Goal: Obtain resource: Download file/media

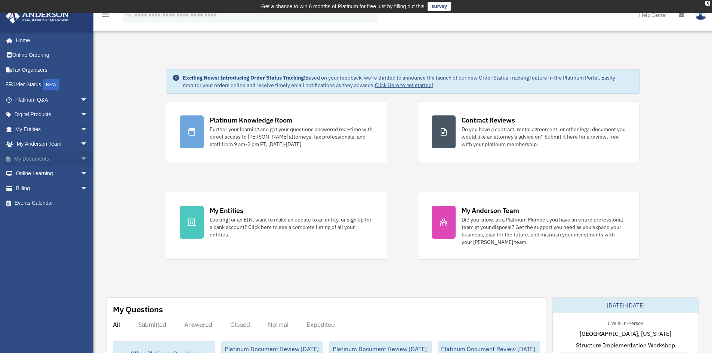
click at [80, 157] on span "arrow_drop_down" at bounding box center [87, 158] width 15 height 15
click at [31, 173] on link "Box" at bounding box center [54, 173] width 89 height 15
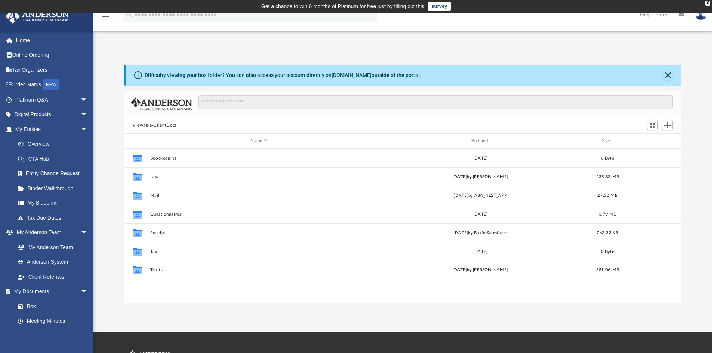
scroll to position [164, 551]
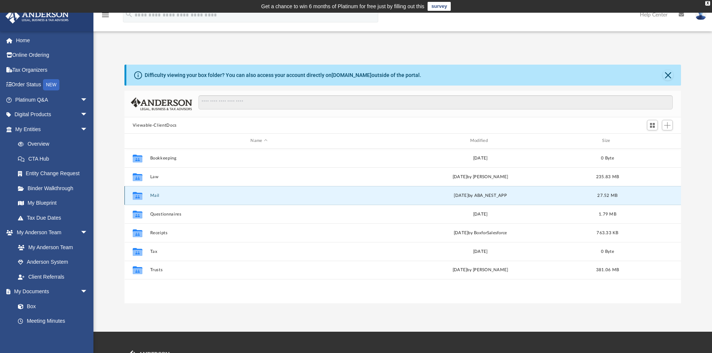
click at [152, 194] on button "Mail" at bounding box center [259, 195] width 218 height 5
click at [154, 195] on button "Mail" at bounding box center [259, 195] width 218 height 5
click at [472, 197] on div "[DATE] by ABA_NEST_APP" at bounding box center [480, 195] width 218 height 7
click at [137, 196] on icon "grid" at bounding box center [138, 197] width 10 height 6
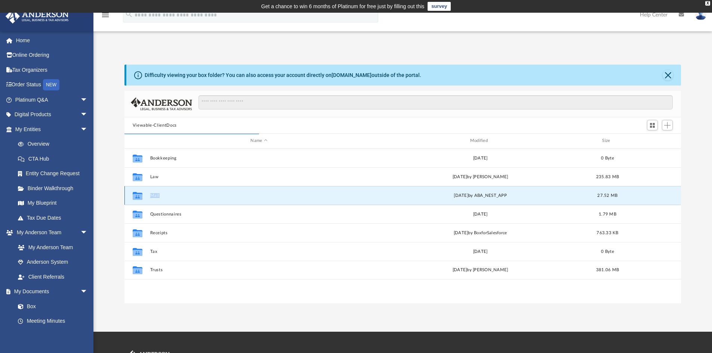
click at [137, 196] on icon "grid" at bounding box center [138, 197] width 10 height 6
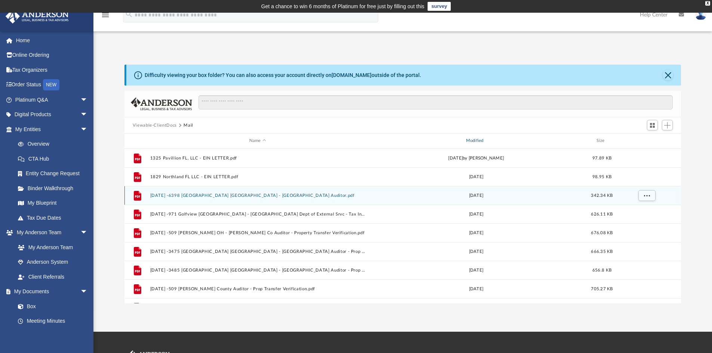
click at [467, 141] on div "Modified" at bounding box center [475, 141] width 215 height 7
click at [482, 139] on div "Modified" at bounding box center [475, 141] width 215 height 7
click at [476, 140] on div "Modified" at bounding box center [475, 141] width 215 height 7
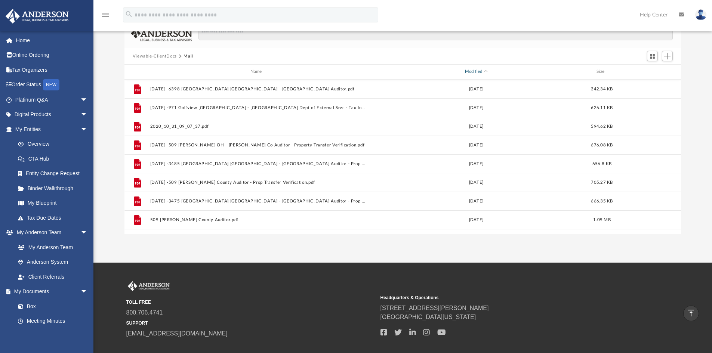
scroll to position [64, 0]
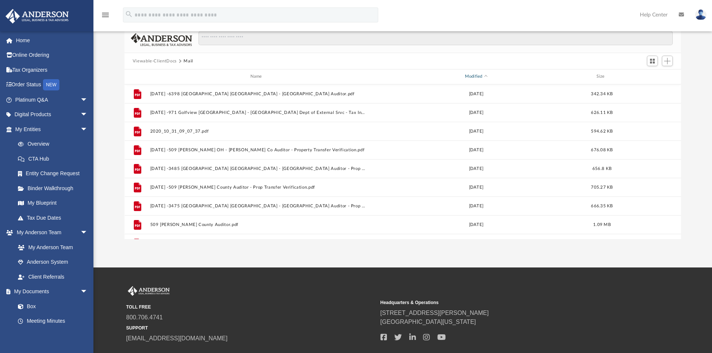
click at [474, 77] on div "Modified" at bounding box center [475, 76] width 215 height 7
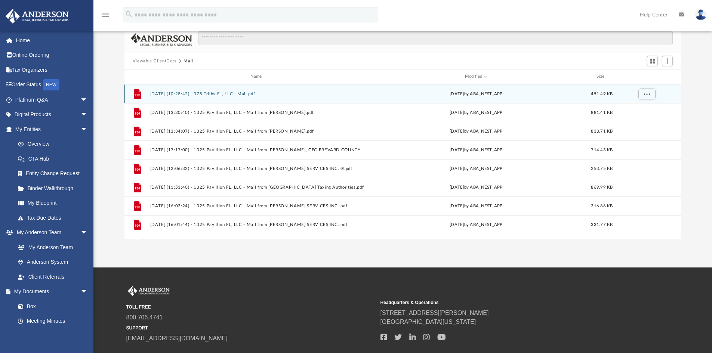
click at [237, 95] on button "[DATE] (10:28:42) - 378 Trilby FL, LLC - Mail.pdf" at bounding box center [257, 94] width 215 height 5
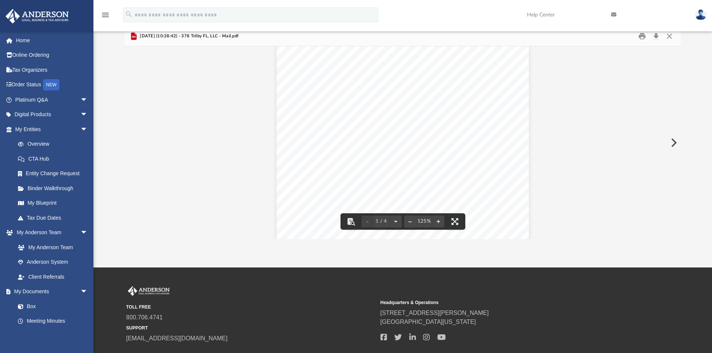
scroll to position [0, 0]
